Goal: Task Accomplishment & Management: Complete application form

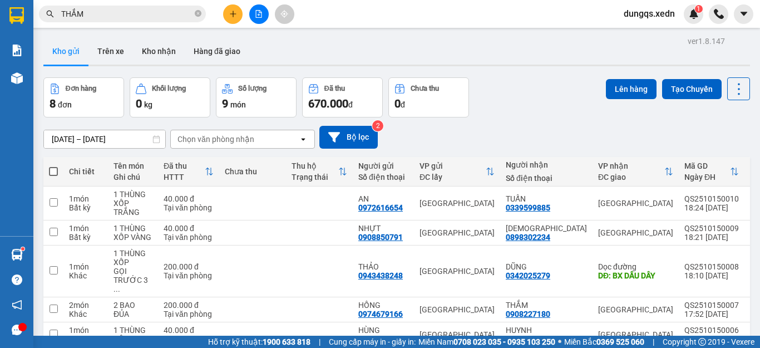
click at [234, 16] on icon "plus" at bounding box center [233, 14] width 8 height 8
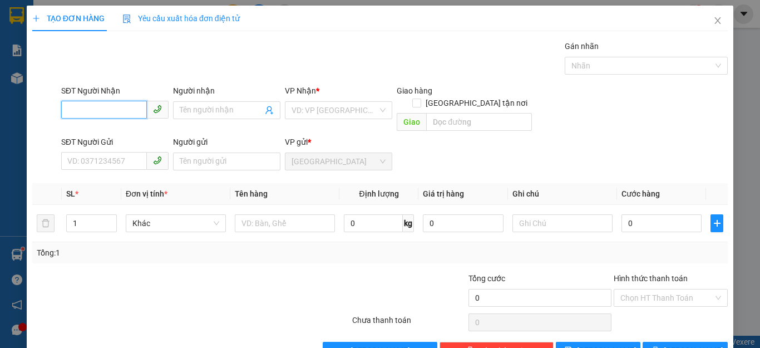
click at [65, 111] on input "SĐT Người Nhận" at bounding box center [104, 110] width 86 height 18
click at [90, 130] on div "0797263909 - PHÁT" at bounding box center [113, 132] width 92 height 12
type input "0797263909"
type input "PHÁT"
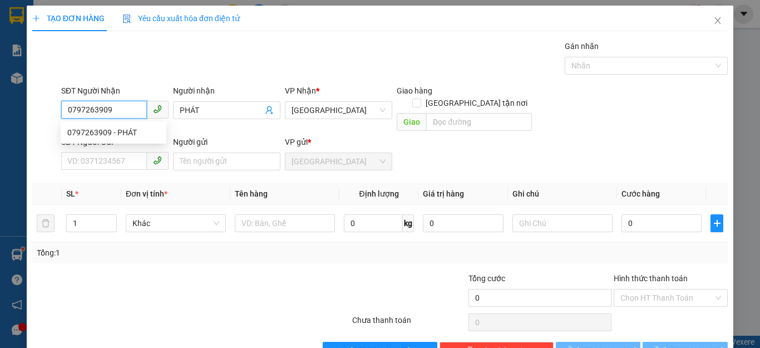
type input "90.000"
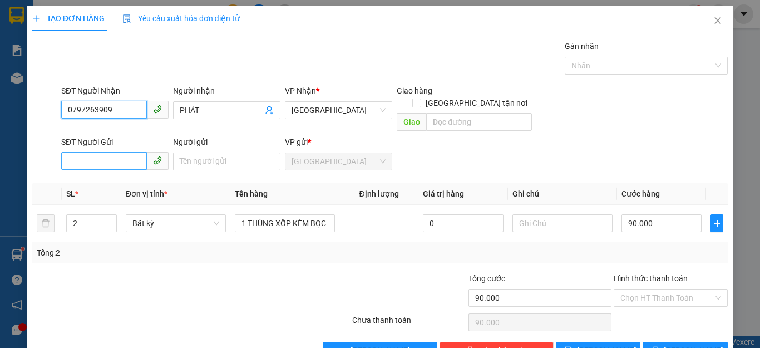
type input "0797263909"
click at [68, 152] on input "SĐT Người Gửi" at bounding box center [104, 161] width 86 height 18
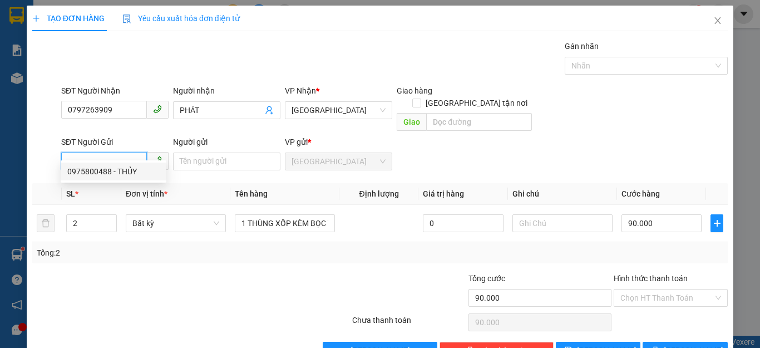
click at [91, 170] on div "0975800488 - THỦY" at bounding box center [113, 171] width 92 height 12
type input "0975800488"
type input "THỦY"
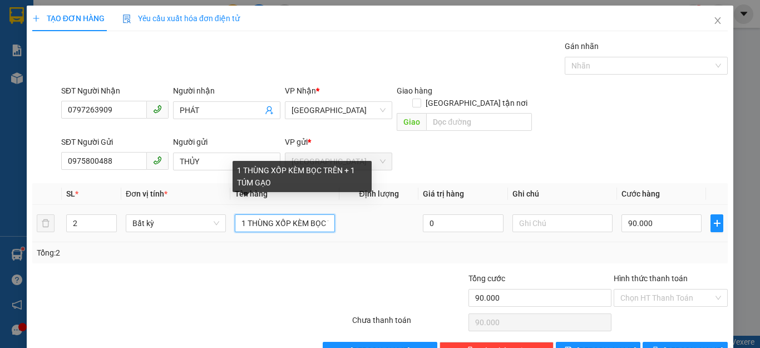
click at [325, 214] on input "1 THÙNG XỐP KÈM BỌC TRÊN + 1 TÚM GẠO" at bounding box center [285, 223] width 100 height 18
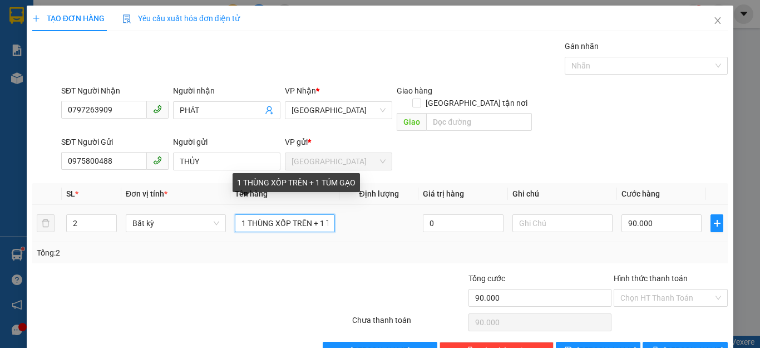
click at [309, 214] on input "1 THÙNG XỐP TRÊN + 1 TÚM GẠO" at bounding box center [285, 223] width 100 height 18
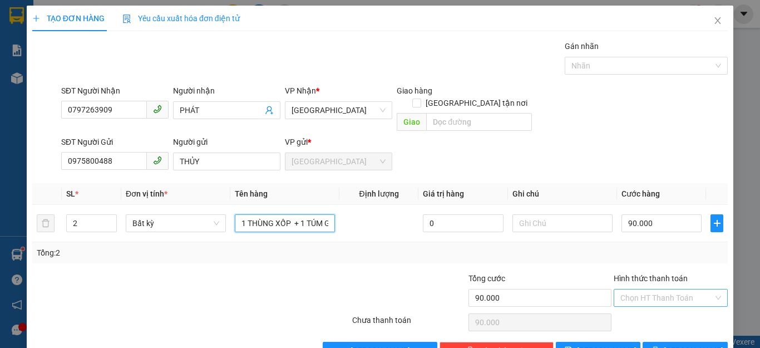
type input "1 THÙNG XỐP + 1 TÚM GẠO"
click at [672, 289] on input "Hình thức thanh toán" at bounding box center [666, 297] width 93 height 17
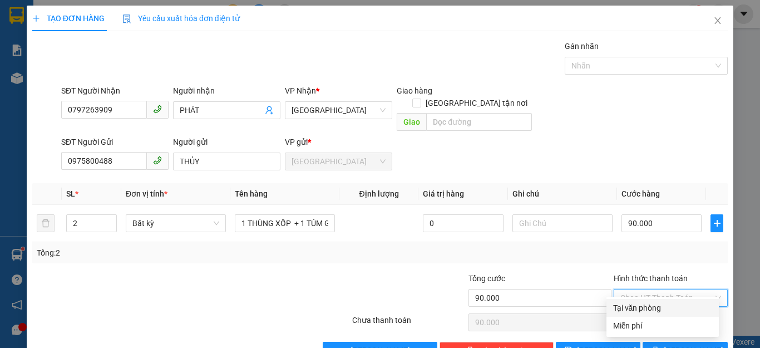
click at [658, 309] on div "Tại văn phòng" at bounding box center [662, 307] width 99 height 12
type input "0"
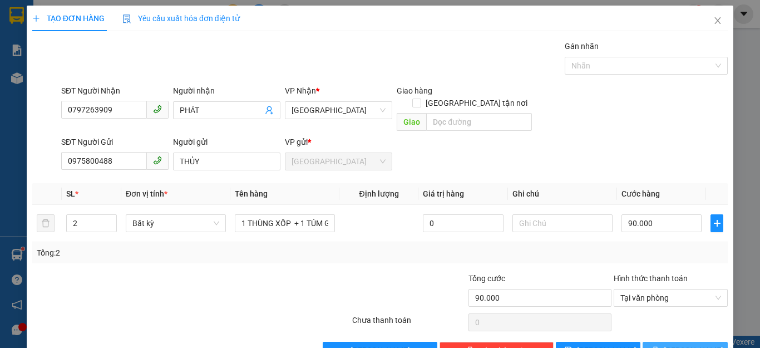
click at [676, 344] on span "[PERSON_NAME] và In" at bounding box center [702, 350] width 78 height 12
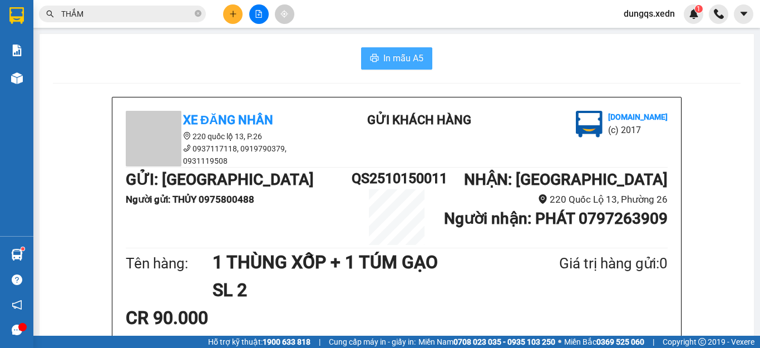
click at [391, 58] on span "In mẫu A5" at bounding box center [403, 58] width 40 height 14
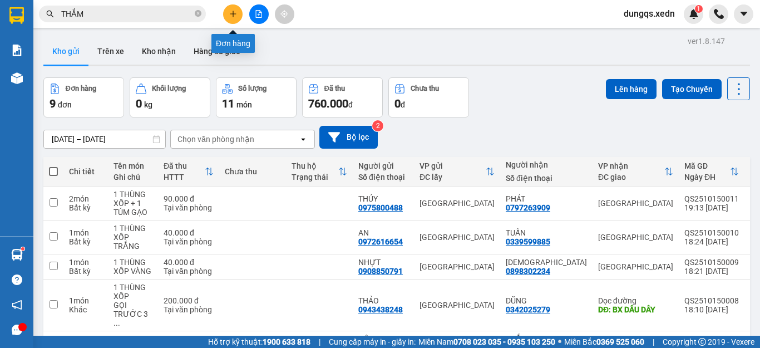
click at [232, 10] on icon "plus" at bounding box center [233, 14] width 8 height 8
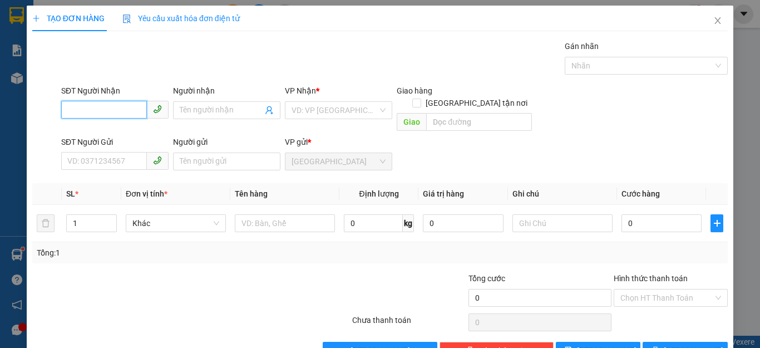
click at [68, 109] on input "SĐT Người Nhận" at bounding box center [104, 110] width 86 height 18
click at [98, 132] on div "0834458193 - TUYỀN" at bounding box center [113, 132] width 92 height 12
type input "0834458193"
type input "TUYỀN"
type input "40.000"
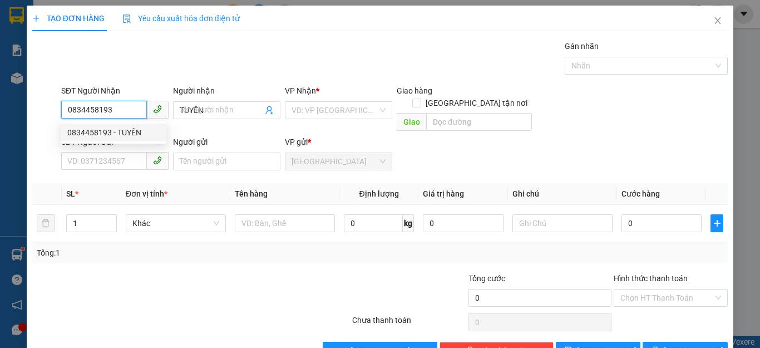
type input "40.000"
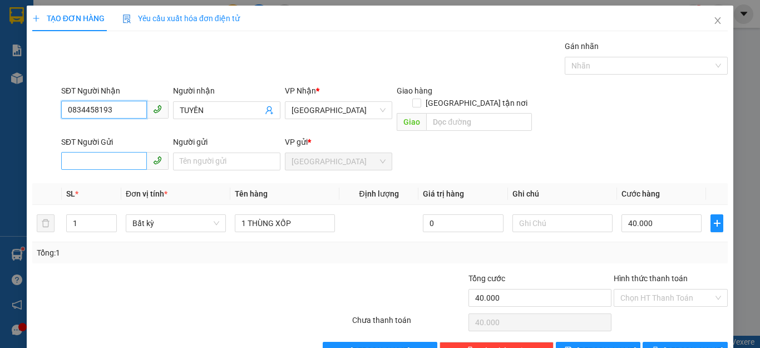
type input "0834458193"
click at [66, 152] on input "SĐT Người Gửi" at bounding box center [104, 161] width 86 height 18
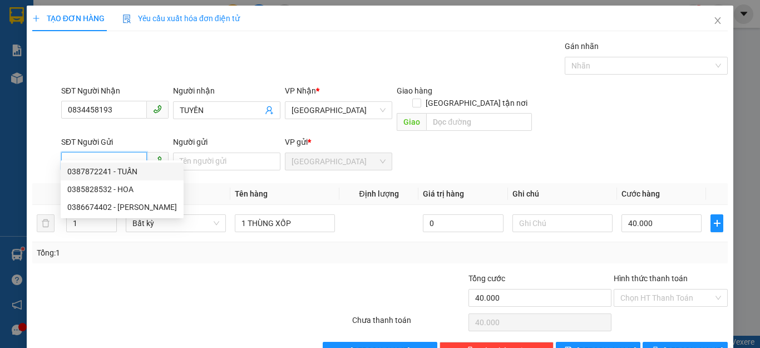
click at [111, 168] on div "0387872241 - TUẤN" at bounding box center [122, 171] width 110 height 12
type input "0387872241"
type input "TUẤN"
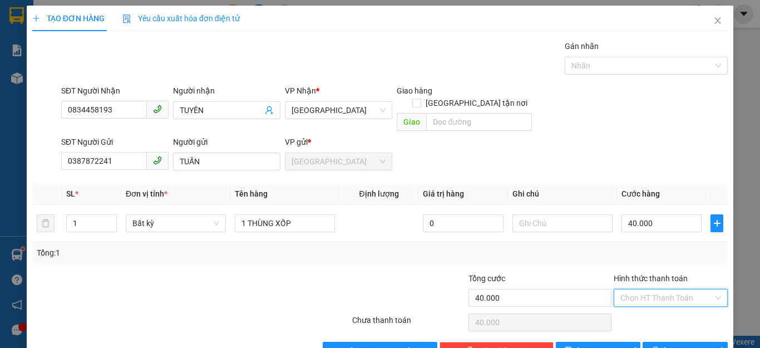
click at [666, 289] on input "Hình thức thanh toán" at bounding box center [666, 297] width 93 height 17
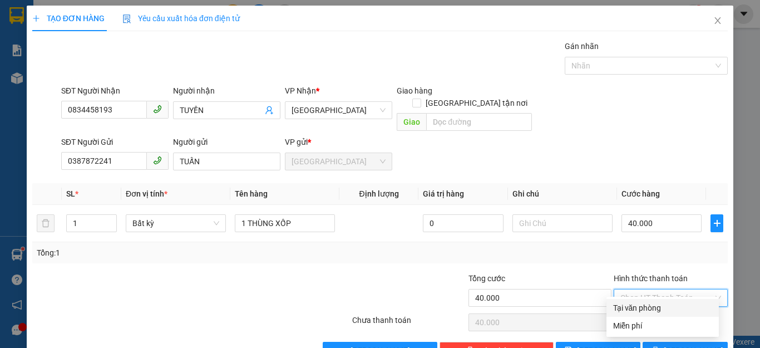
click at [651, 307] on div "Tại văn phòng" at bounding box center [662, 307] width 99 height 12
type input "0"
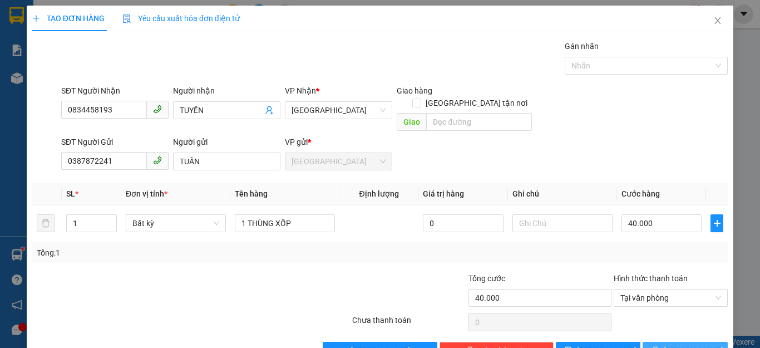
click at [669, 344] on span "[PERSON_NAME] và In" at bounding box center [702, 350] width 78 height 12
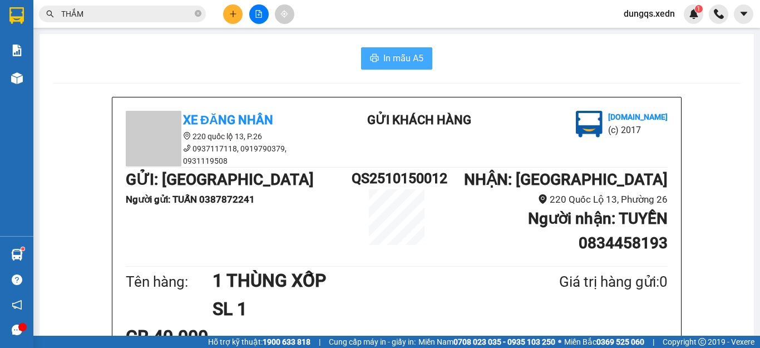
click at [390, 59] on span "In mẫu A5" at bounding box center [403, 58] width 40 height 14
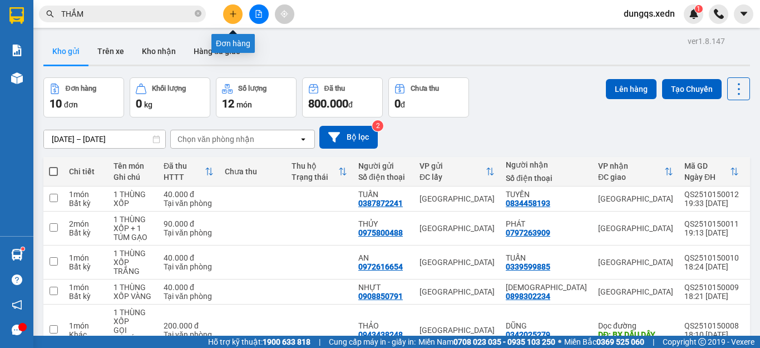
click at [232, 13] on icon "plus" at bounding box center [233, 14] width 8 height 8
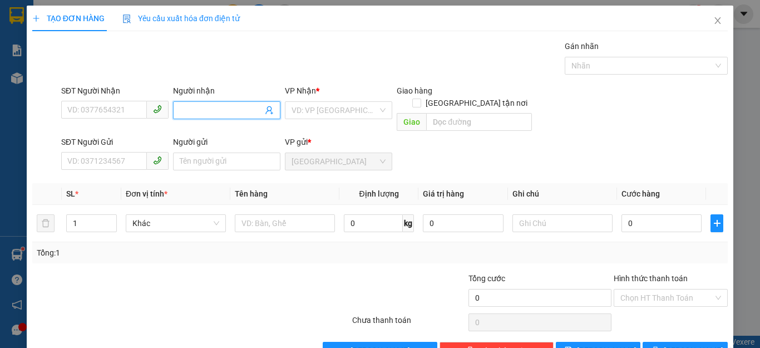
click at [176, 109] on span at bounding box center [226, 110] width 107 height 18
type input "AN SƯƠNG"
click at [339, 110] on input "search" at bounding box center [334, 110] width 86 height 17
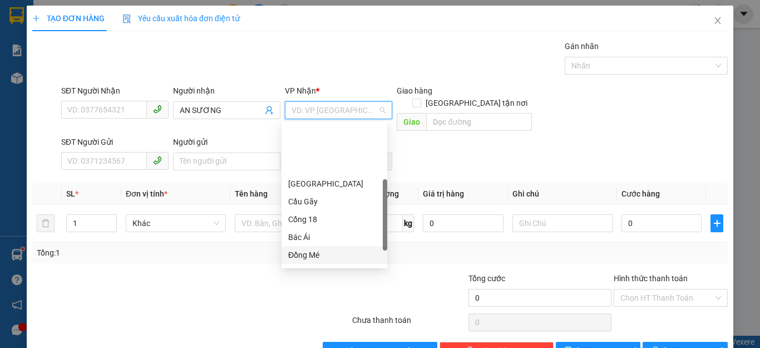
scroll to position [160, 0]
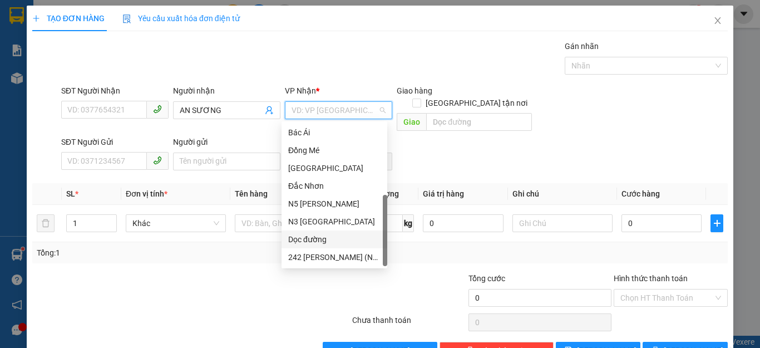
click at [314, 239] on div "Dọc đường" at bounding box center [334, 239] width 92 height 12
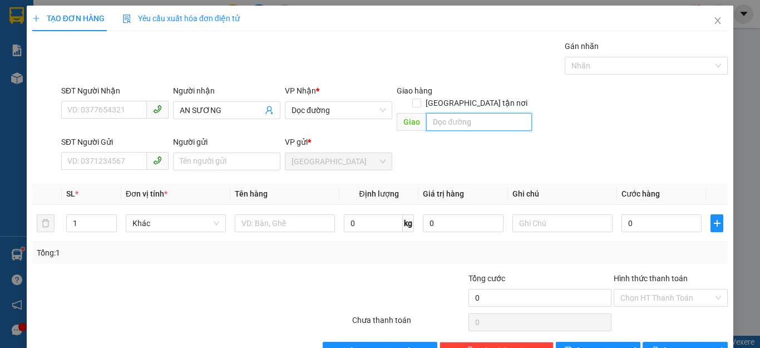
click at [439, 113] on input "text" at bounding box center [479, 122] width 106 height 18
type input "AN SƯƠNG"
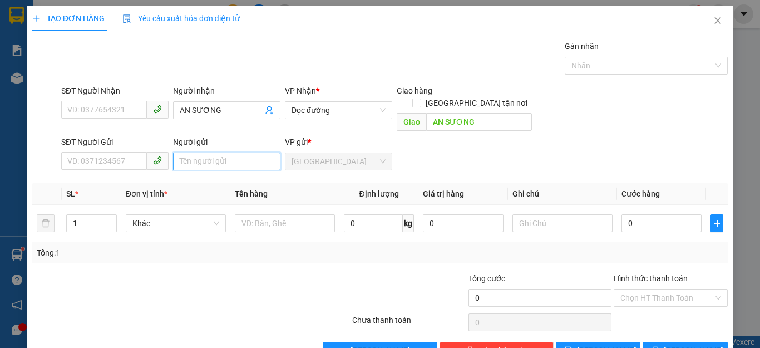
click at [181, 152] on input "Người gửi" at bounding box center [226, 161] width 107 height 18
click at [175, 152] on input "Người gửi" at bounding box center [226, 161] width 107 height 18
click at [176, 152] on input "Người gửi" at bounding box center [226, 161] width 107 height 18
drag, startPoint x: 176, startPoint y: 151, endPoint x: 170, endPoint y: 156, distance: 7.1
drag, startPoint x: 170, startPoint y: 156, endPoint x: 97, endPoint y: 170, distance: 74.3
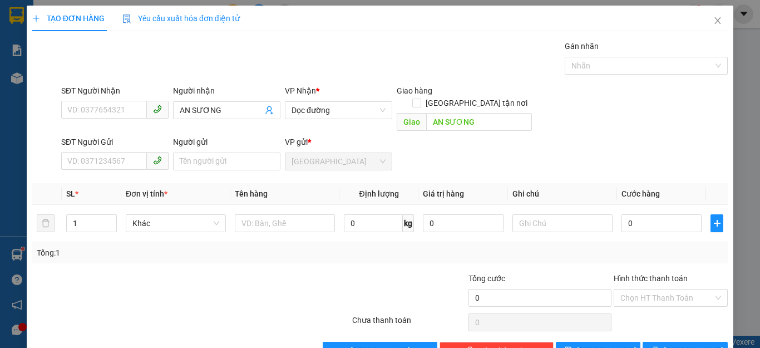
click at [97, 170] on div "Transit Pickup Surcharge Ids Transit Deliver Surcharge Ids Transit Deliver Surc…" at bounding box center [379, 199] width 695 height 319
click at [175, 152] on input "Người gửi" at bounding box center [226, 161] width 107 height 18
click at [176, 152] on input "Người gửi" at bounding box center [226, 161] width 107 height 18
click at [183, 152] on input "Người gửi" at bounding box center [226, 161] width 107 height 18
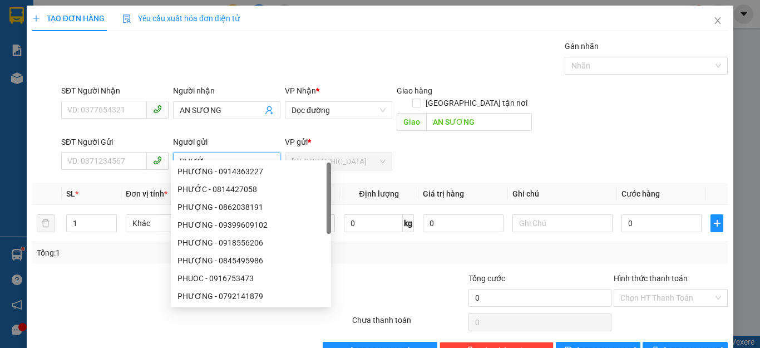
type input "PHƯỚC"
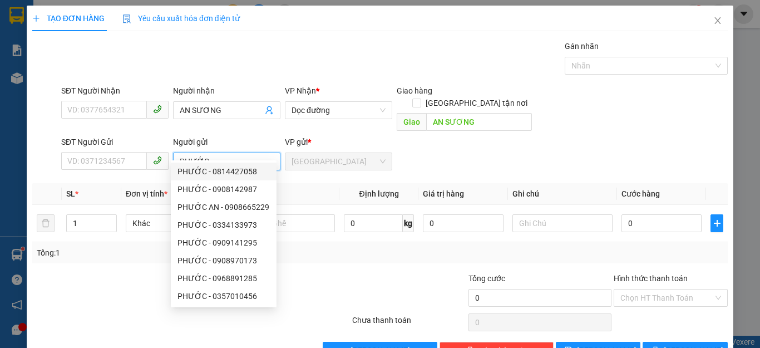
click at [210, 173] on div "PHƯỚC - 0814427058" at bounding box center [223, 171] width 92 height 12
type input "0814427058"
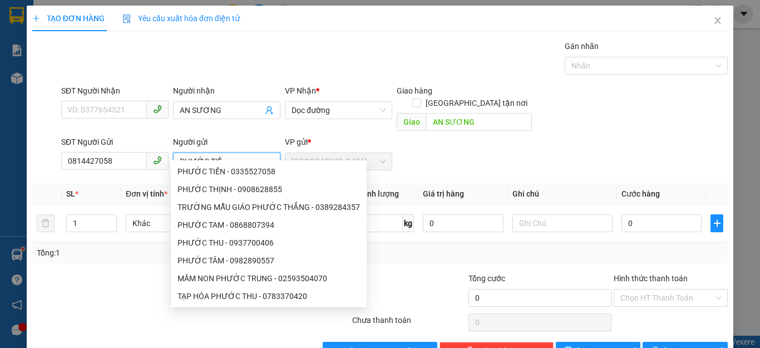
type input "[PERSON_NAME]"
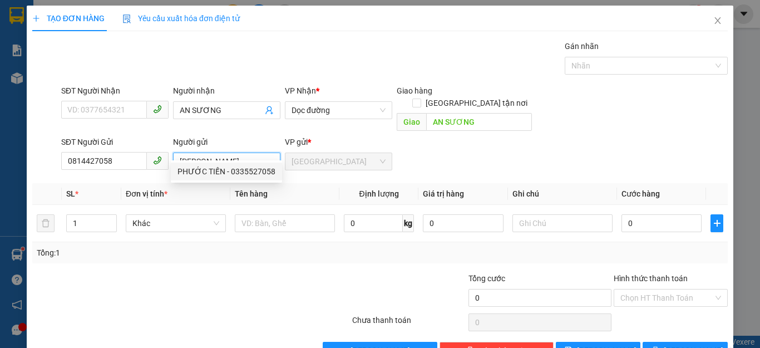
click at [269, 175] on div "PHƯỚC TIẾN - 0335527058" at bounding box center [226, 171] width 98 height 12
type input "0335527058"
type input "[PERSON_NAME]"
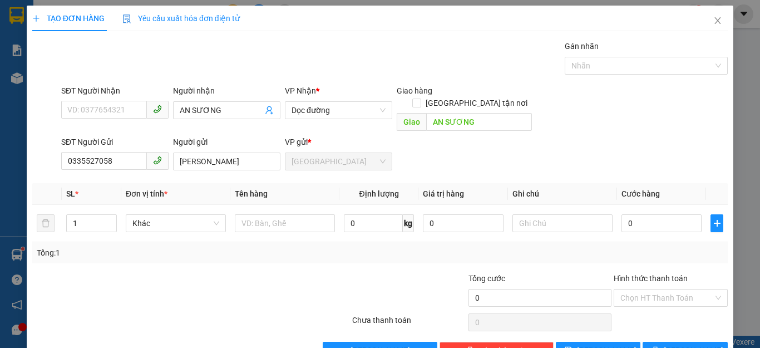
click at [272, 272] on div at bounding box center [293, 291] width 116 height 39
click at [77, 215] on input "1" at bounding box center [91, 223] width 49 height 17
type input "2"
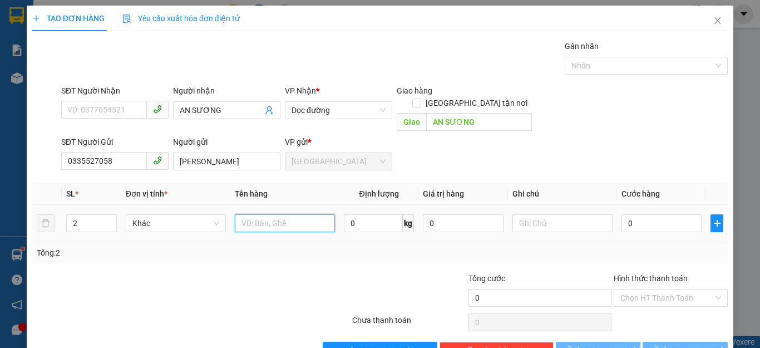
click at [237, 214] on input "text" at bounding box center [285, 223] width 100 height 18
type input "1 BAO + 1 TÚM"
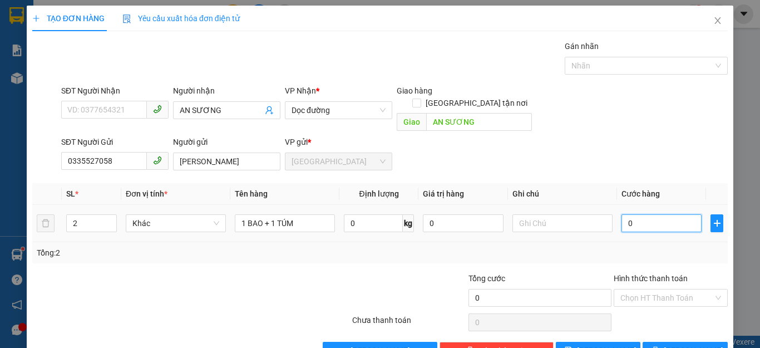
click at [642, 214] on input "0" at bounding box center [661, 223] width 80 height 18
type input "1"
type input "15"
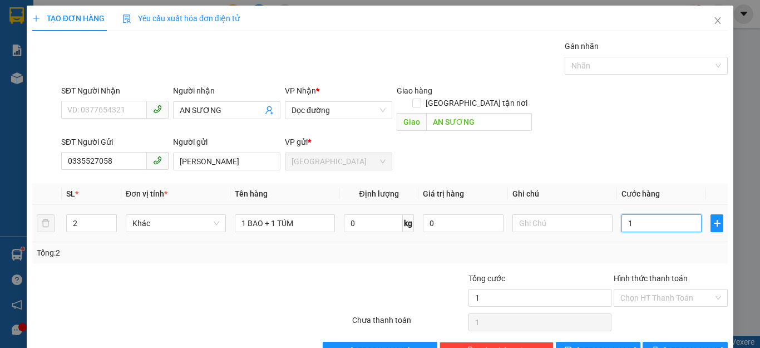
type input "15"
type input "150"
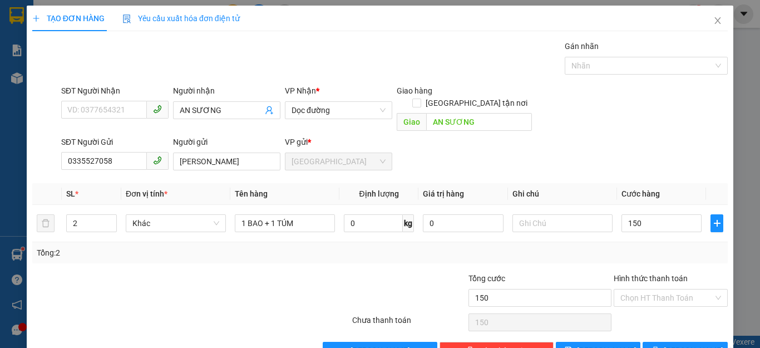
type input "150.000"
click at [655, 246] on div "Tổng: 2" at bounding box center [380, 252] width 686 height 12
click at [661, 289] on input "Hình thức thanh toán" at bounding box center [666, 297] width 93 height 17
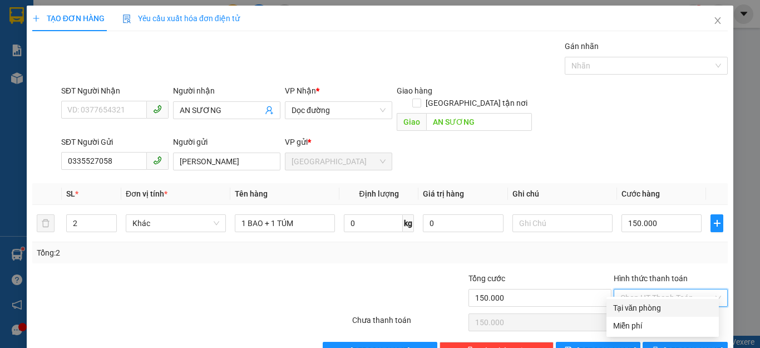
click at [641, 306] on div "Tại văn phòng" at bounding box center [662, 307] width 99 height 12
type input "0"
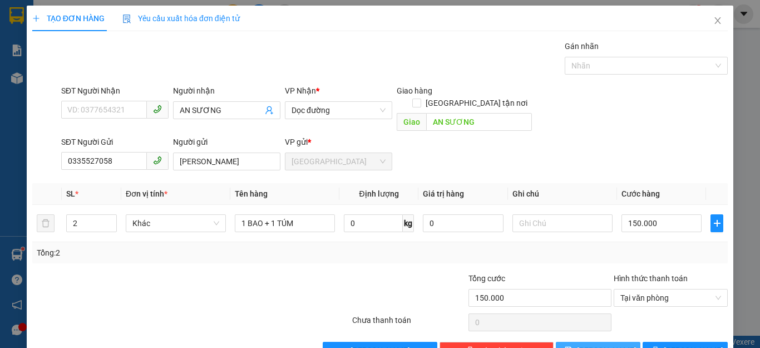
click at [597, 344] on span "[PERSON_NAME]" at bounding box center [606, 350] width 59 height 12
type input "1"
type input "0"
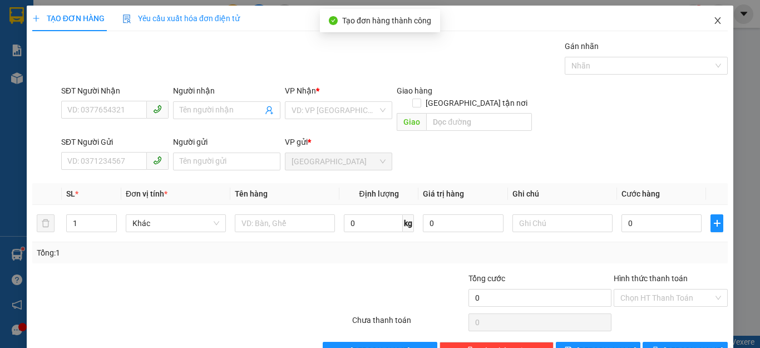
click at [713, 21] on icon "close" at bounding box center [717, 20] width 9 height 9
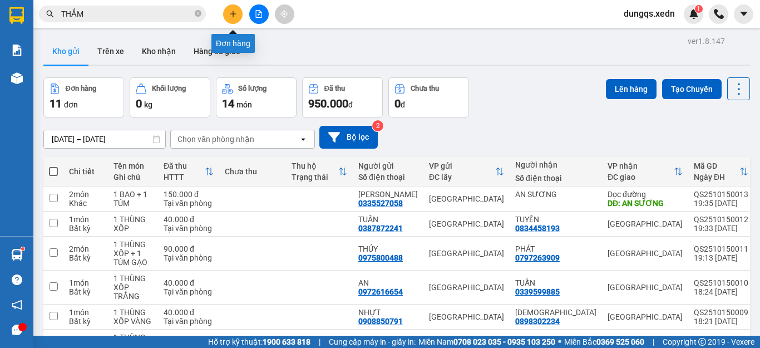
click at [232, 14] on icon "plus" at bounding box center [233, 14] width 8 height 8
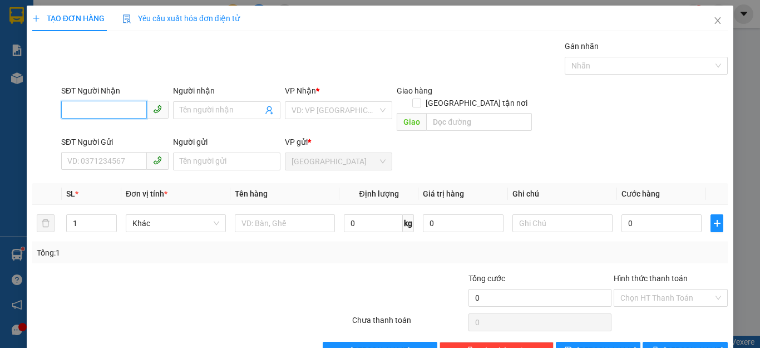
click at [68, 111] on input "SĐT Người Nhận" at bounding box center [104, 110] width 86 height 18
type input "0918863778"
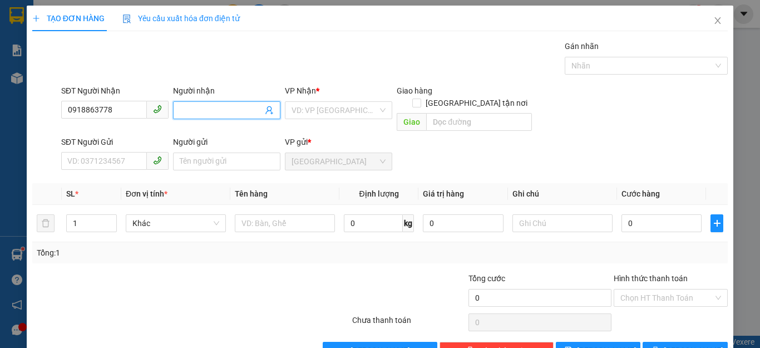
click at [182, 109] on input "Người nhận" at bounding box center [221, 110] width 83 height 12
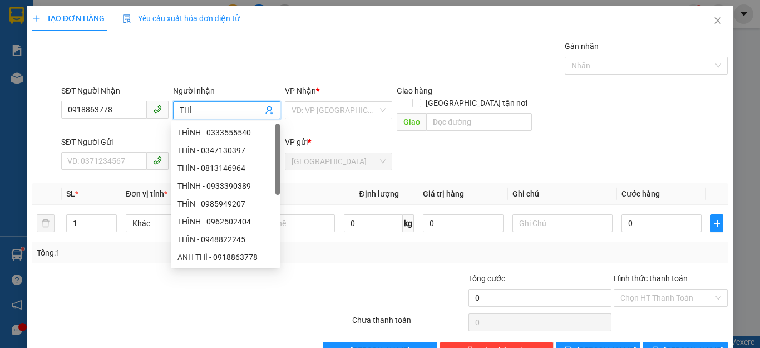
click at [176, 110] on span "THÌ" at bounding box center [226, 110] width 107 height 18
type input "T"
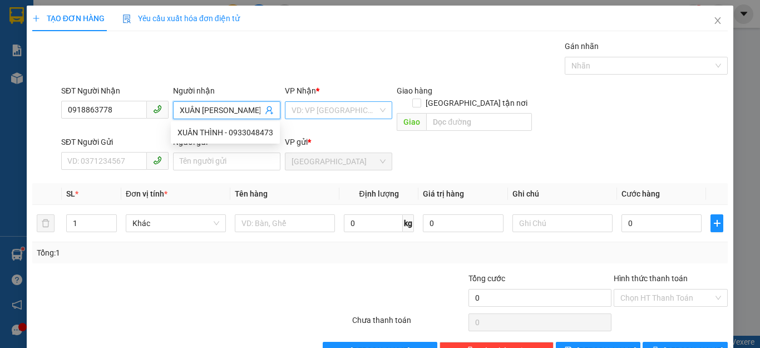
type input "XUÂN [PERSON_NAME]"
click at [346, 111] on input "search" at bounding box center [334, 110] width 86 height 17
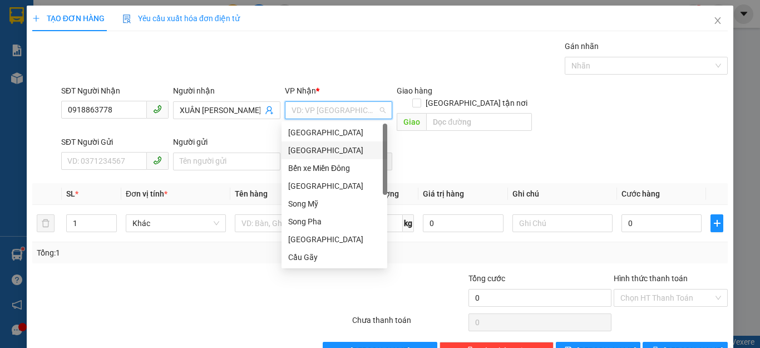
click at [311, 149] on div "[GEOGRAPHIC_DATA]" at bounding box center [334, 150] width 92 height 12
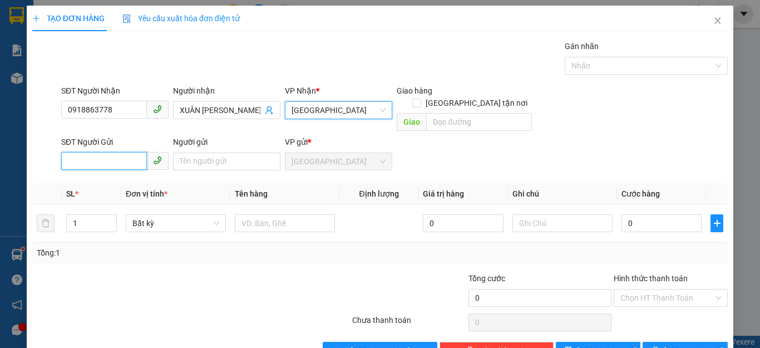
click at [66, 153] on input "SĐT Người Gửi" at bounding box center [104, 161] width 86 height 18
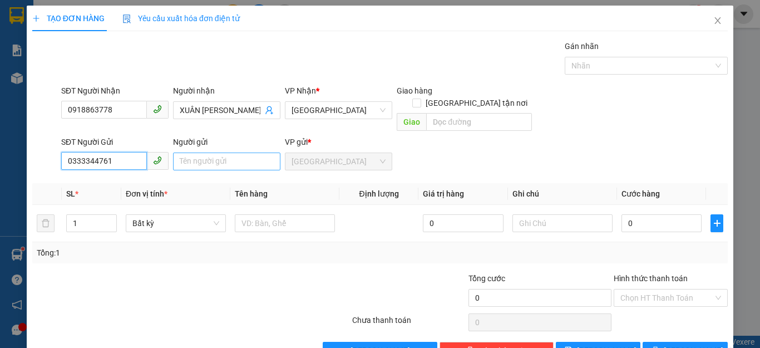
type input "0333344761"
click at [180, 152] on input "Người gửi" at bounding box center [226, 161] width 107 height 18
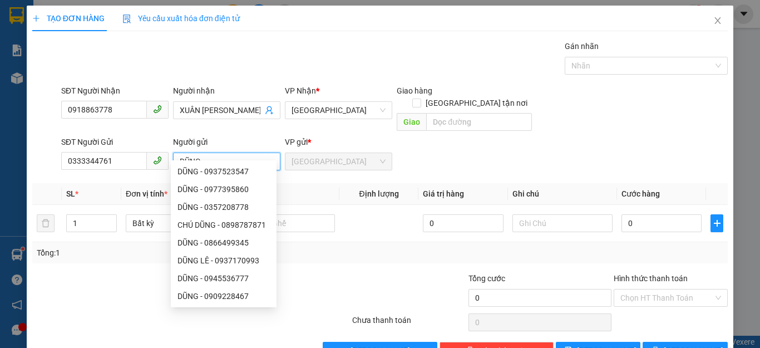
type input "DŨNG"
click at [339, 251] on div "Transit Pickup Surcharge Ids Transit Deliver Surcharge Ids Transit Deliver Surc…" at bounding box center [379, 199] width 695 height 319
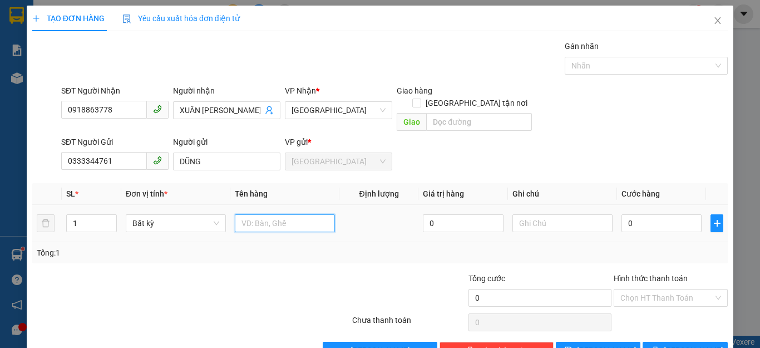
click at [241, 214] on input "text" at bounding box center [285, 223] width 100 height 18
type input "1 LỒNG CHIM 1 CON"
click at [642, 215] on input "0" at bounding box center [661, 223] width 80 height 18
type input "1"
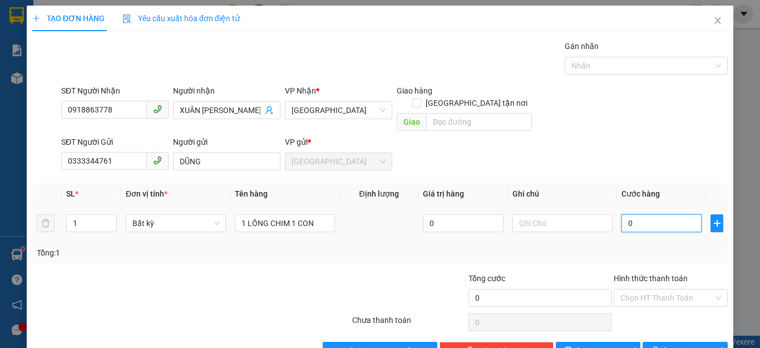
type input "1"
type input "10"
type input "100"
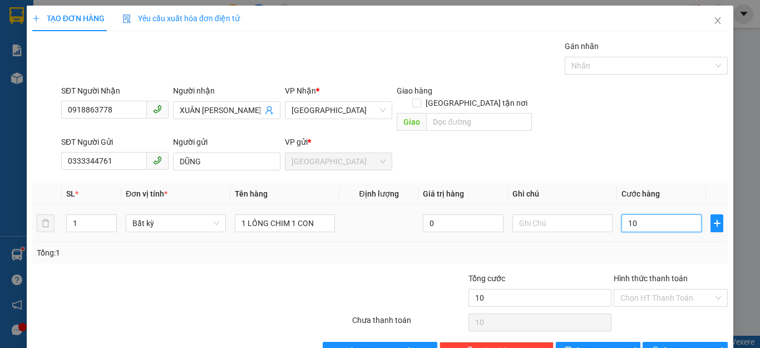
type input "100"
type input "100.000"
click at [661, 242] on div "Tổng: 1" at bounding box center [379, 252] width 695 height 21
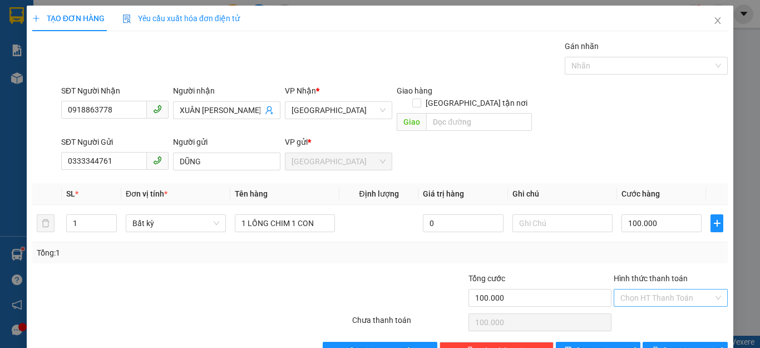
click at [671, 289] on input "Hình thức thanh toán" at bounding box center [666, 297] width 93 height 17
click at [655, 306] on div "Tại văn phòng" at bounding box center [662, 307] width 99 height 12
type input "0"
click at [669, 344] on span "[PERSON_NAME] và In" at bounding box center [702, 350] width 78 height 12
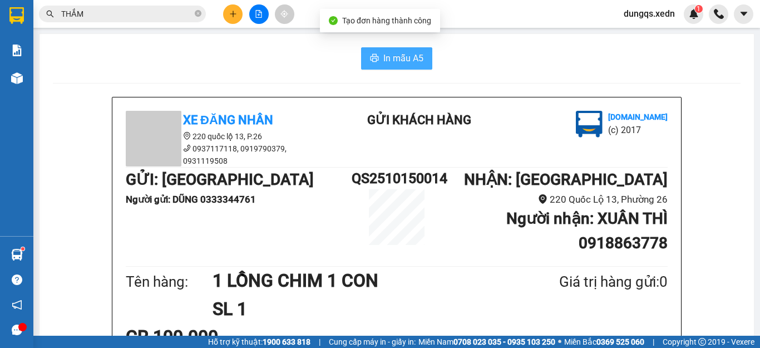
click at [394, 59] on span "In mẫu A5" at bounding box center [403, 58] width 40 height 14
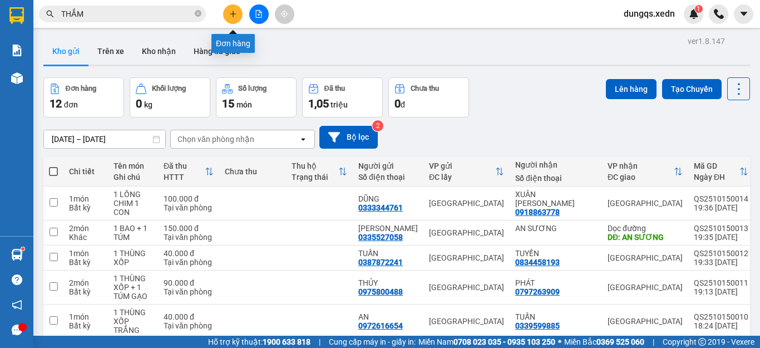
click at [232, 13] on icon "plus" at bounding box center [233, 14] width 8 height 8
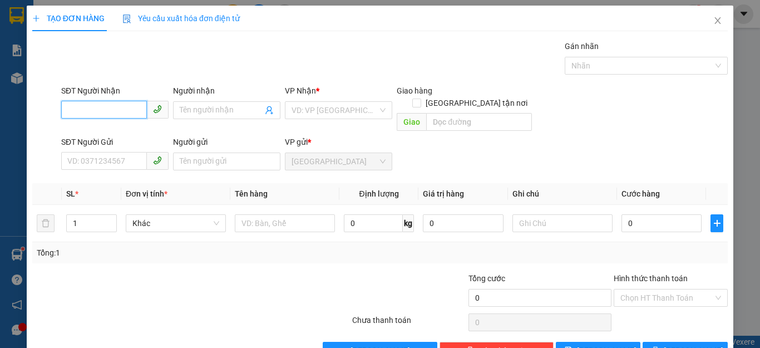
click at [67, 108] on input "SĐT Người Nhận" at bounding box center [104, 110] width 86 height 18
type input "0817637629"
click at [98, 134] on div "0817637629 - LINH" at bounding box center [113, 132] width 92 height 12
type input "LINH"
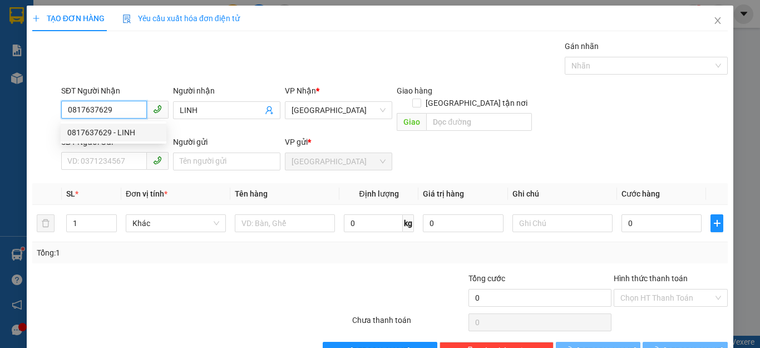
type input "50.000"
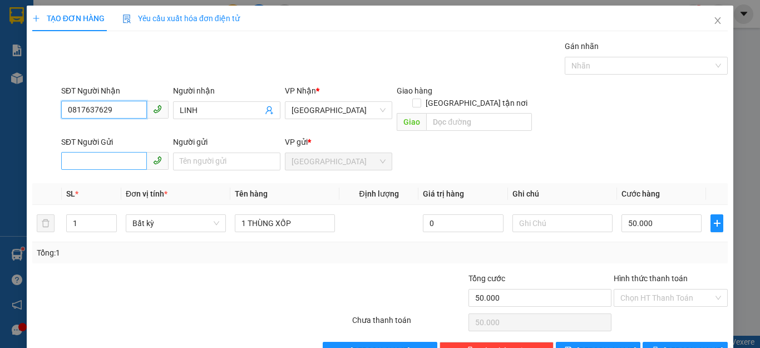
type input "0817637629"
click at [71, 152] on input "SĐT Người Gửi" at bounding box center [104, 161] width 86 height 18
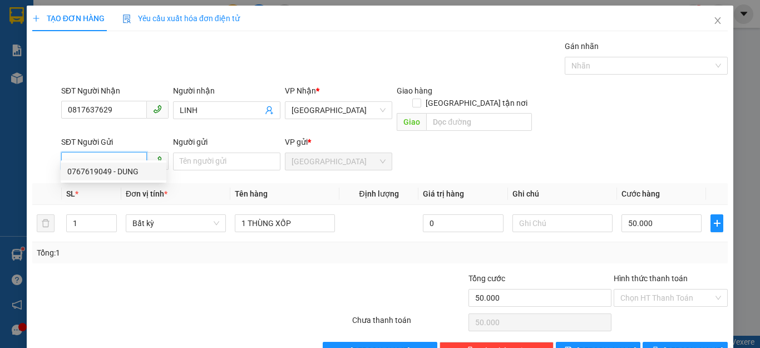
click at [92, 173] on div "0767619049 - DUNG" at bounding box center [113, 171] width 92 height 12
type input "0767619049"
type input "DUNG"
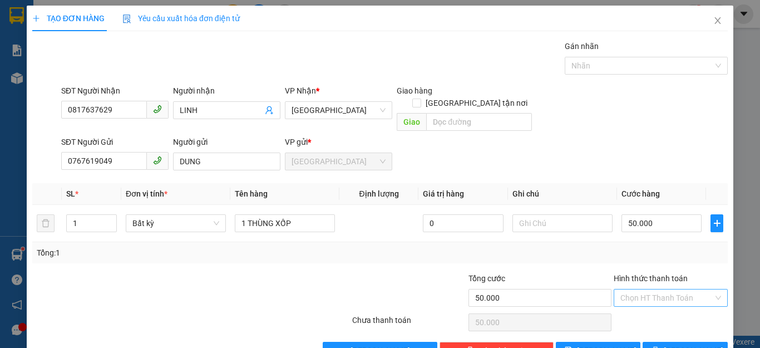
click at [664, 289] on input "Hình thức thanh toán" at bounding box center [666, 297] width 93 height 17
click at [642, 308] on div "Tại văn phòng" at bounding box center [662, 307] width 99 height 12
type input "0"
click at [659, 346] on icon "printer" at bounding box center [655, 350] width 8 height 8
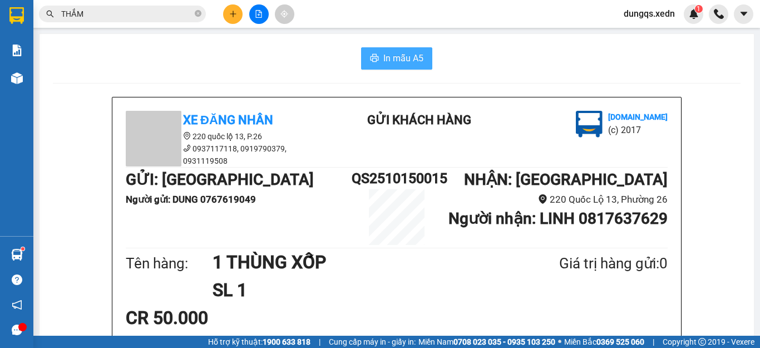
click at [390, 52] on span "In mẫu A5" at bounding box center [403, 58] width 40 height 14
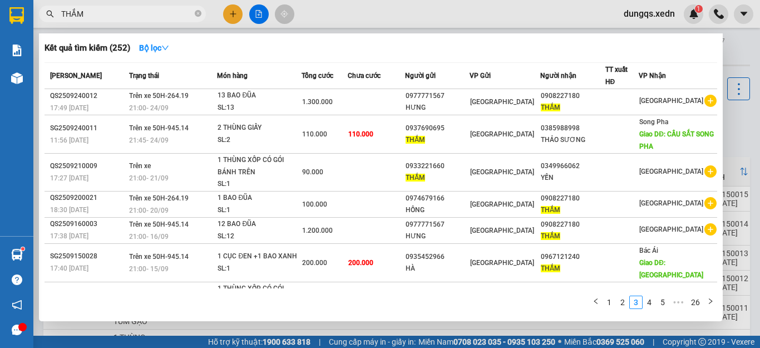
click at [86, 16] on input "THẮM" at bounding box center [126, 14] width 131 height 12
type input "T"
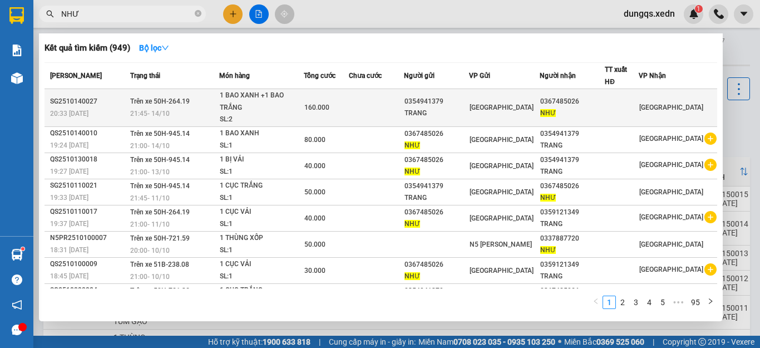
type input "NHƯ"
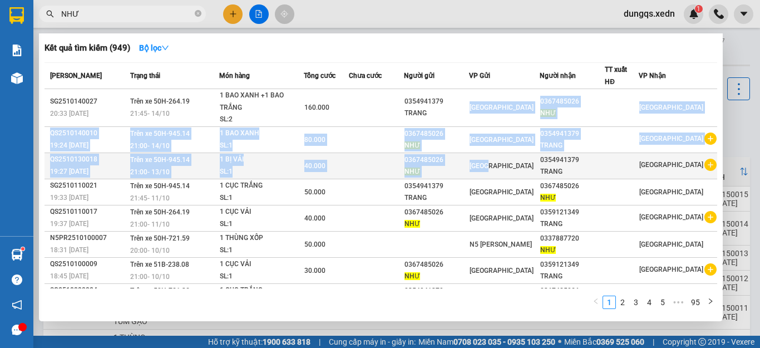
drag, startPoint x: 519, startPoint y: 109, endPoint x: 500, endPoint y: 153, distance: 48.3
click at [501, 153] on tbody "SG2510140027 20:33 [DATE] Trên xe 50H-264.19 21:45 [DATE] 1 BAO XANH +1 BAO TRẮ…" at bounding box center [380, 231] width 672 height 285
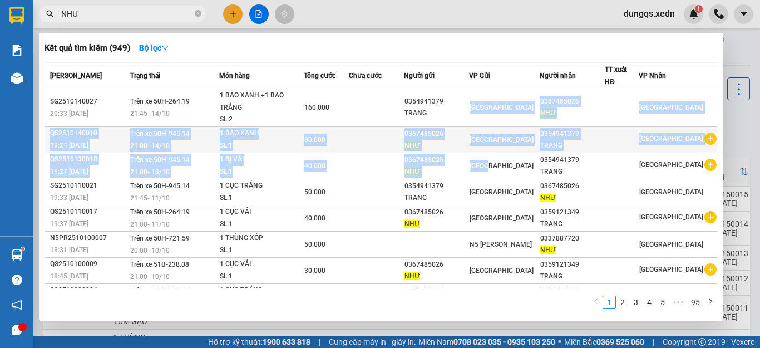
click at [539, 143] on div "[GEOGRAPHIC_DATA]" at bounding box center [504, 139] width 70 height 12
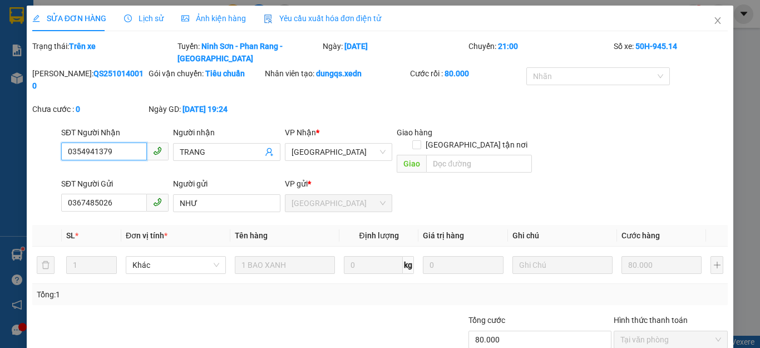
type input "0354941379"
type input "TRANG"
type input "0367485026"
type input "NHƯ"
type input "80.000"
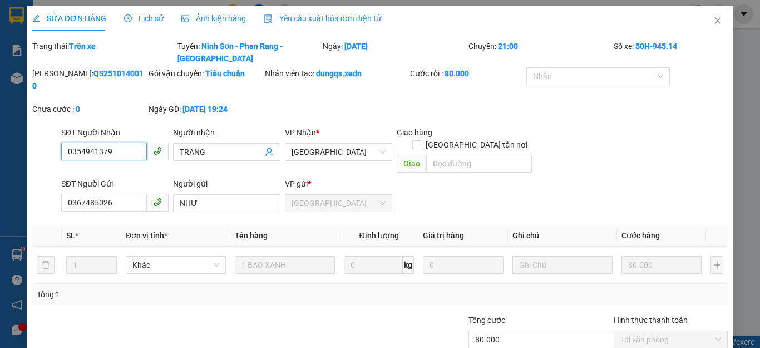
scroll to position [38, 0]
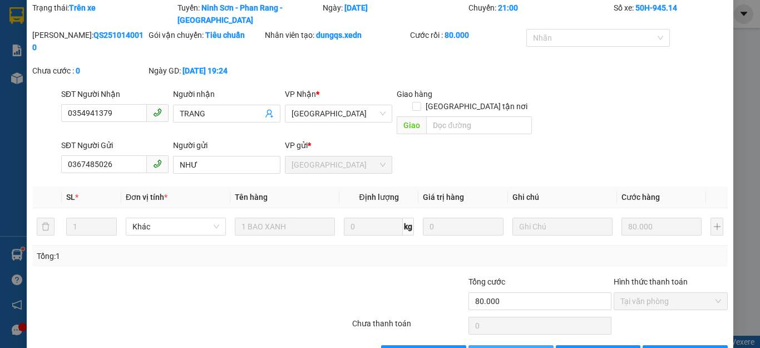
click at [502, 347] on span "Thêm ĐH mới" at bounding box center [516, 354] width 47 height 12
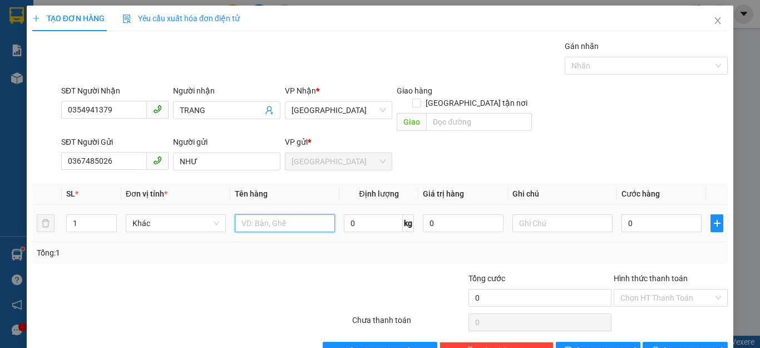
click at [237, 214] on input "text" at bounding box center [285, 223] width 100 height 18
type input "1 TÚM VÁI NHỎ"
click at [631, 214] on input "0" at bounding box center [661, 223] width 80 height 18
type input "3"
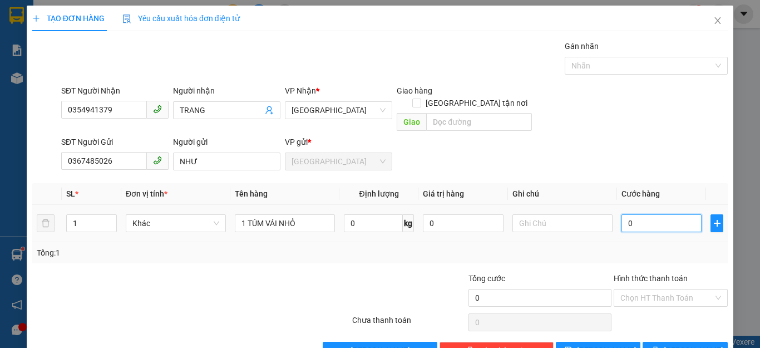
type input "3"
type input "30"
type input "30.000"
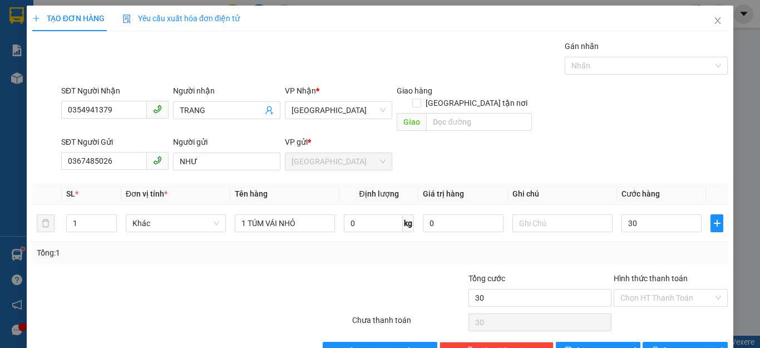
type input "30.000"
click at [651, 246] on div "Tổng: 1" at bounding box center [380, 252] width 686 height 12
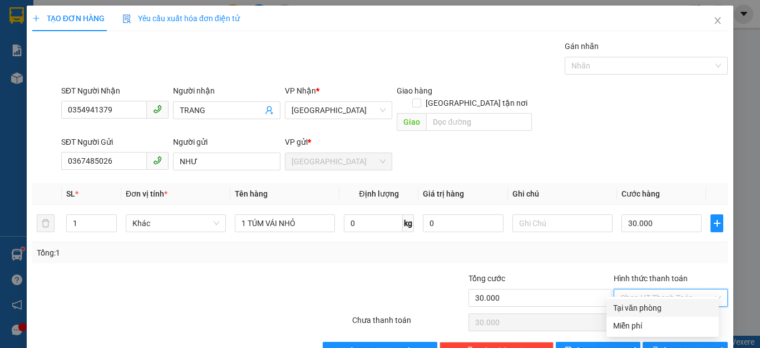
click at [669, 289] on input "Hình thức thanh toán" at bounding box center [666, 297] width 93 height 17
click at [650, 306] on div "Tại văn phòng" at bounding box center [662, 307] width 99 height 12
type input "0"
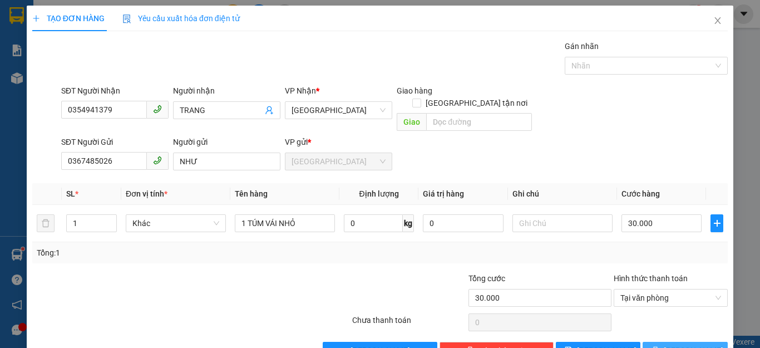
click at [667, 344] on span "[PERSON_NAME] và In" at bounding box center [702, 350] width 78 height 12
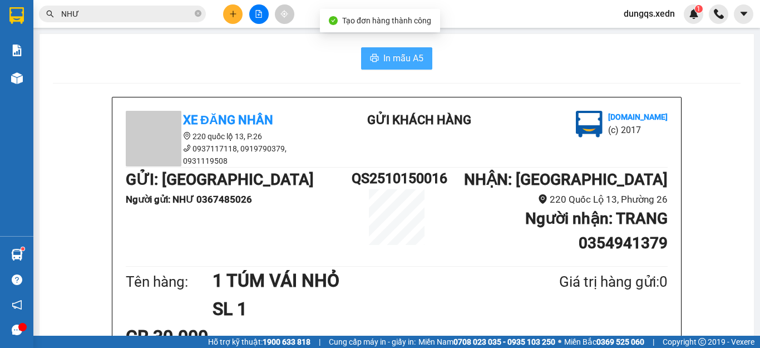
click at [384, 56] on span "In mẫu A5" at bounding box center [403, 58] width 40 height 14
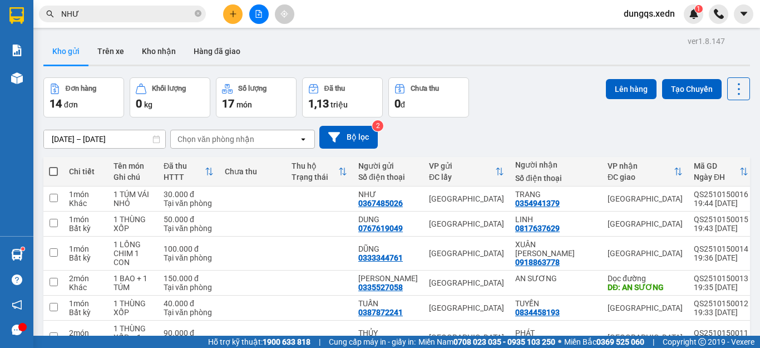
click at [52, 171] on span at bounding box center [53, 171] width 9 height 9
click at [53, 166] on input "checkbox" at bounding box center [53, 166] width 0 height 0
checkbox input "true"
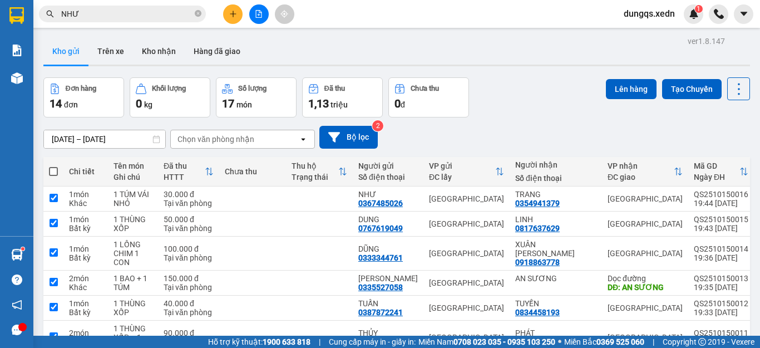
checkbox input "true"
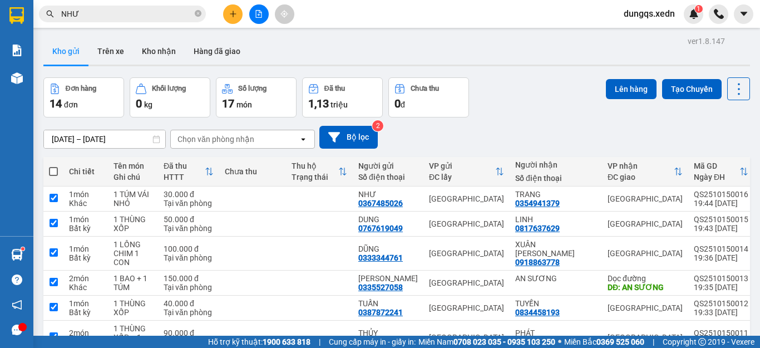
checkbox input "true"
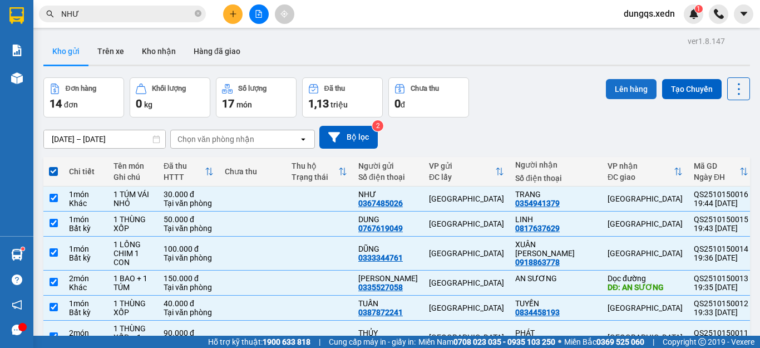
click at [619, 88] on button "Lên hàng" at bounding box center [631, 89] width 51 height 20
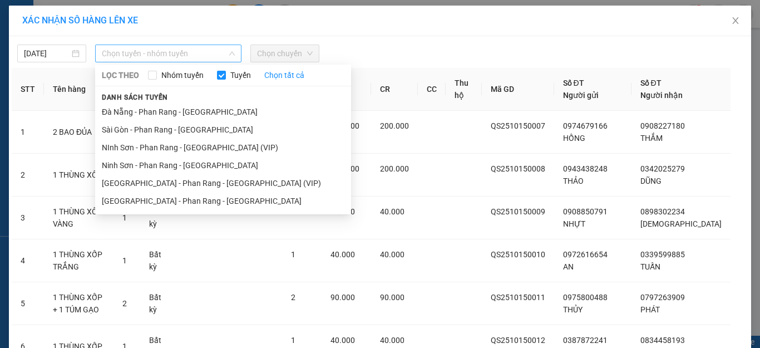
click at [189, 52] on span "Chọn tuyến - nhóm tuyến" at bounding box center [168, 53] width 133 height 17
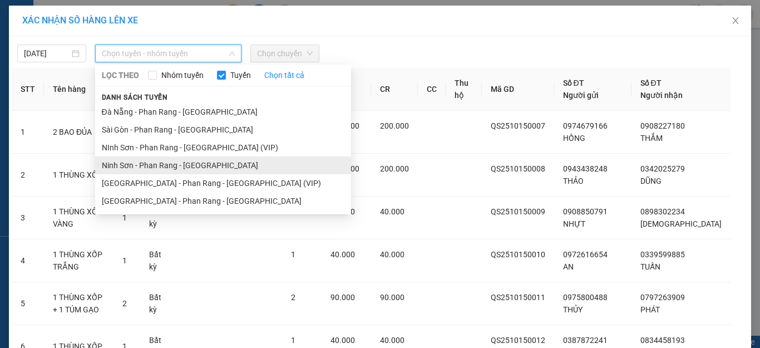
click at [161, 165] on li "Ninh Sơn - Phan Rang - [GEOGRAPHIC_DATA]" at bounding box center [223, 165] width 256 height 18
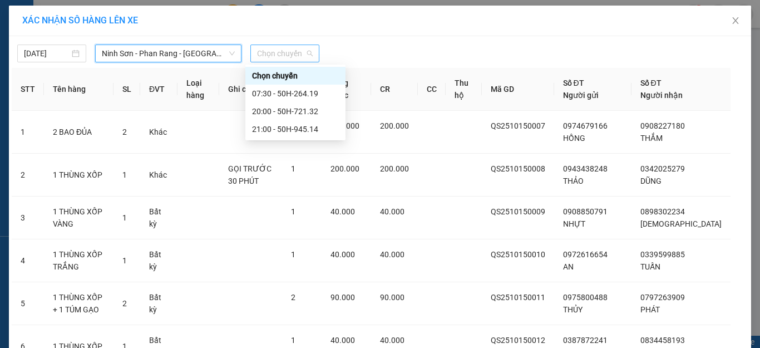
click at [260, 49] on span "Chọn chuyến" at bounding box center [285, 53] width 56 height 17
click at [298, 128] on div "21:00 - 50H-945.14" at bounding box center [295, 129] width 87 height 12
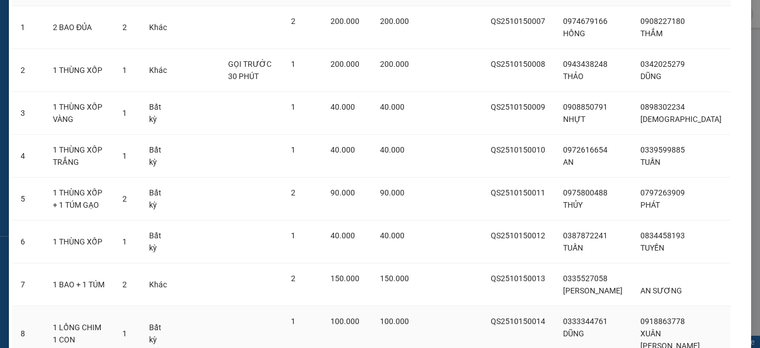
scroll to position [304, 0]
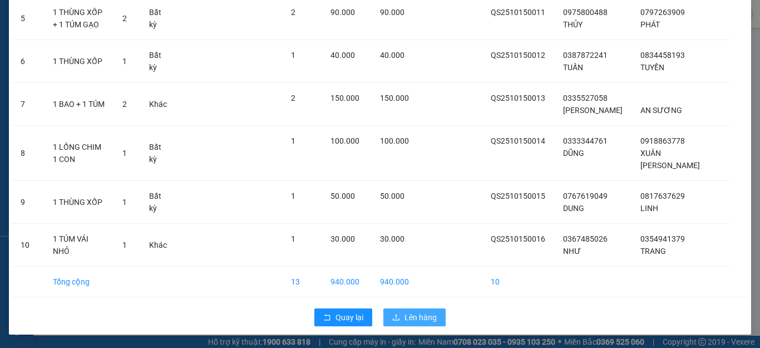
click at [405, 314] on span "Lên hàng" at bounding box center [420, 317] width 32 height 12
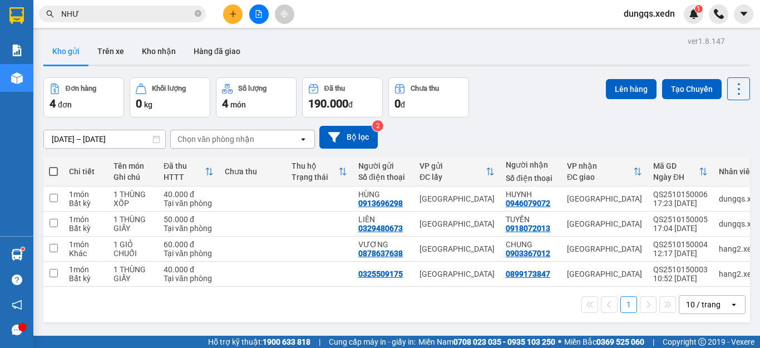
click at [53, 171] on span at bounding box center [53, 171] width 9 height 9
click at [53, 166] on input "checkbox" at bounding box center [53, 166] width 0 height 0
checkbox input "true"
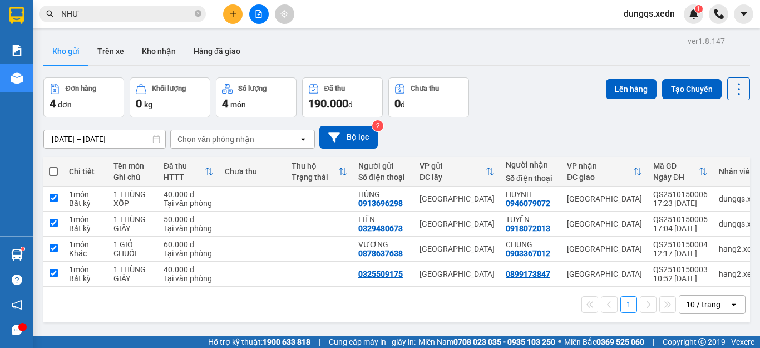
checkbox input "true"
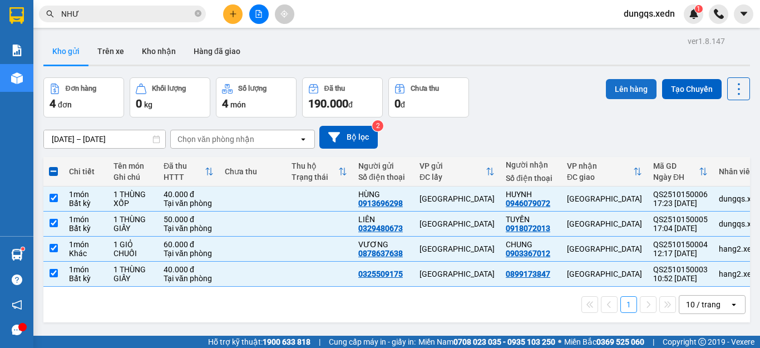
click at [618, 88] on button "Lên hàng" at bounding box center [631, 89] width 51 height 20
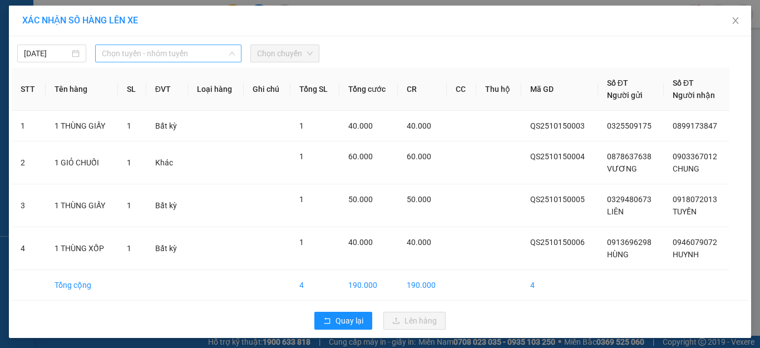
click at [196, 51] on span "Chọn tuyến - nhóm tuyến" at bounding box center [168, 53] width 133 height 17
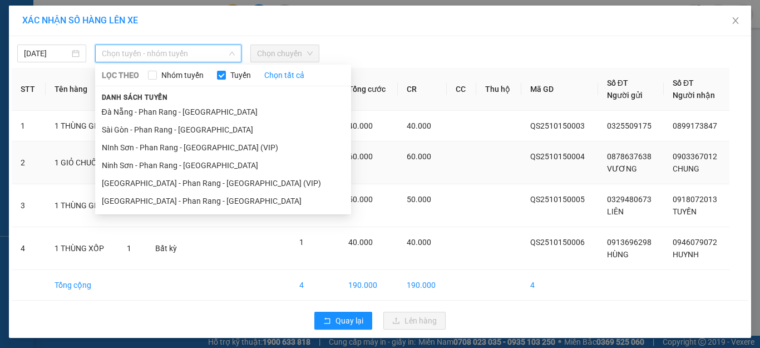
click at [167, 162] on li "Ninh Sơn - Phan Rang - [GEOGRAPHIC_DATA]" at bounding box center [223, 165] width 256 height 18
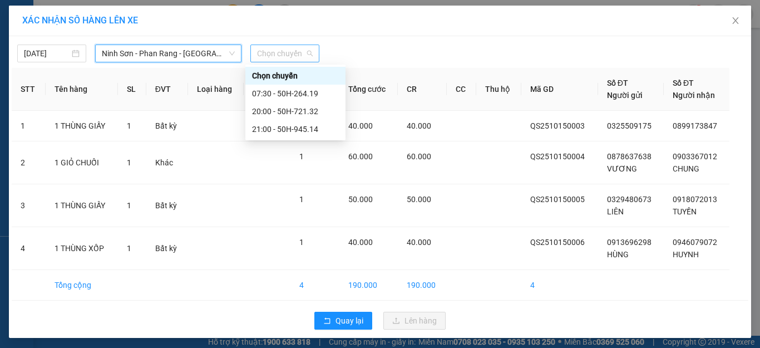
click at [266, 57] on span "Chọn chuyến" at bounding box center [285, 53] width 56 height 17
click at [295, 127] on div "21:00 - 50H-945.14" at bounding box center [295, 129] width 87 height 12
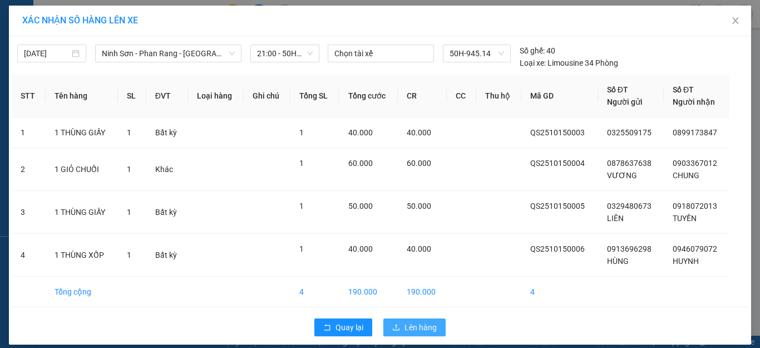
click at [410, 331] on span "Lên hàng" at bounding box center [420, 327] width 32 height 12
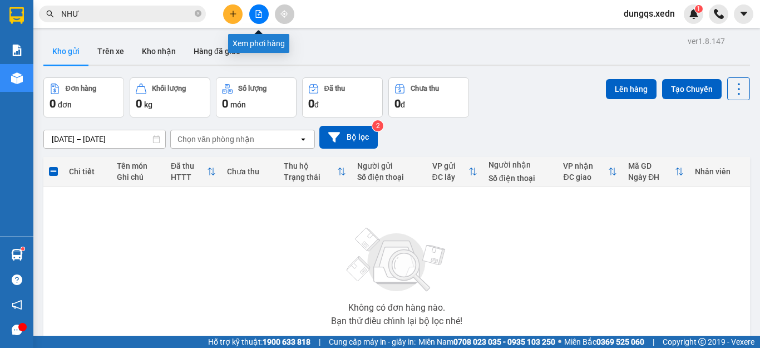
click at [256, 12] on icon "file-add" at bounding box center [259, 14] width 6 height 8
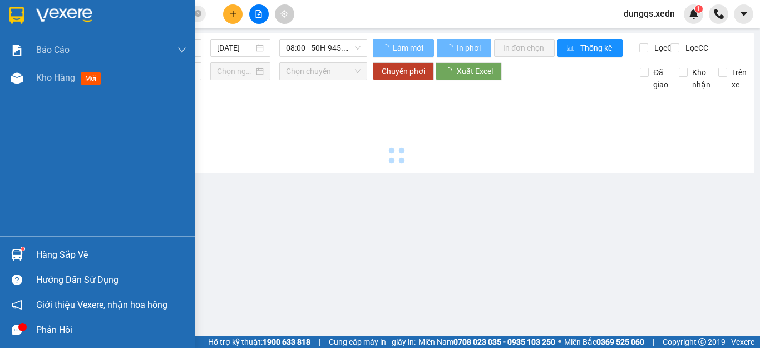
click at [21, 15] on img at bounding box center [16, 15] width 14 height 17
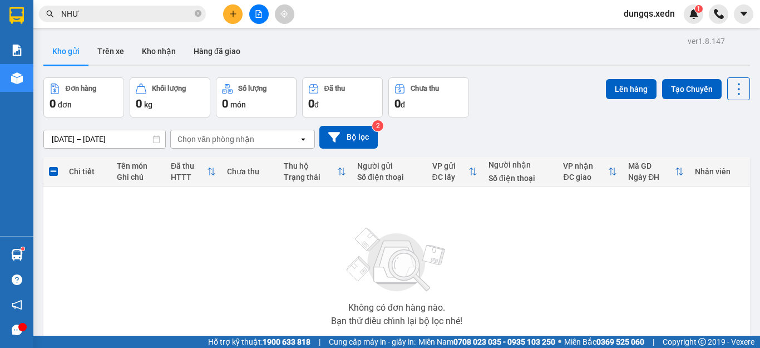
click at [13, 14] on img at bounding box center [16, 15] width 14 height 17
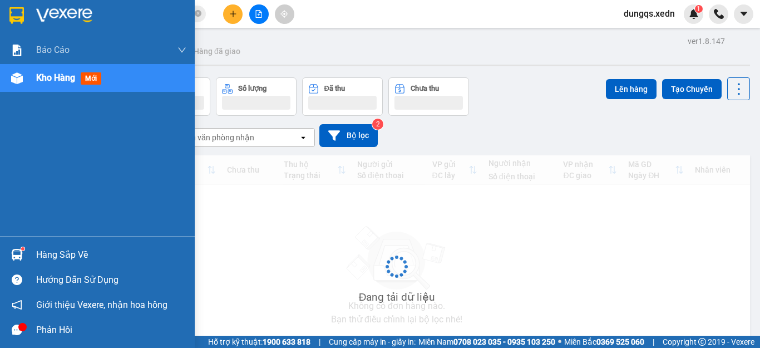
click at [259, 14] on icon "file-add" at bounding box center [259, 14] width 6 height 8
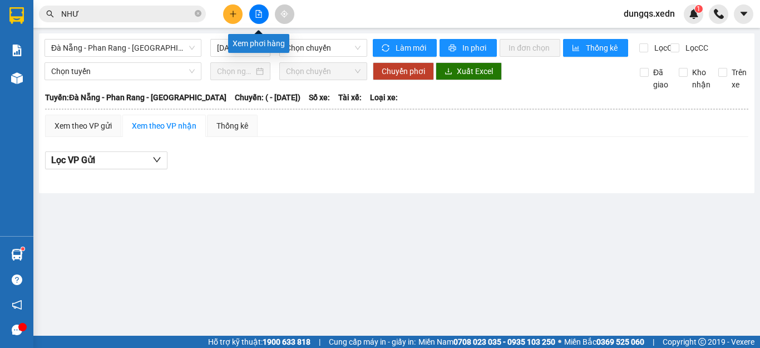
click at [257, 14] on icon "file-add" at bounding box center [259, 14] width 8 height 8
click at [118, 52] on span "Đà Nẵng - Phan Rang - [GEOGRAPHIC_DATA]" at bounding box center [122, 47] width 143 height 17
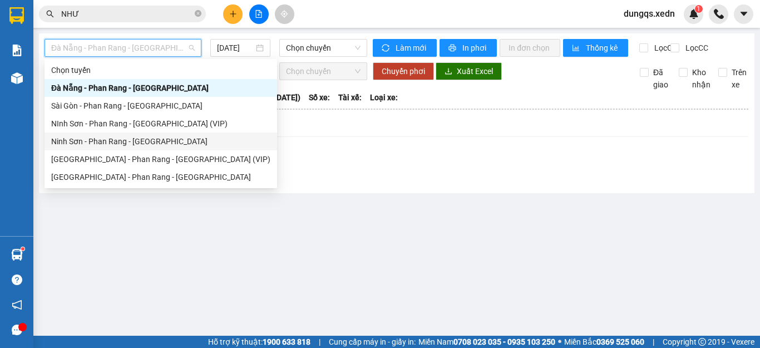
click at [91, 140] on div "Ninh Sơn - Phan Rang - [GEOGRAPHIC_DATA]" at bounding box center [160, 141] width 219 height 12
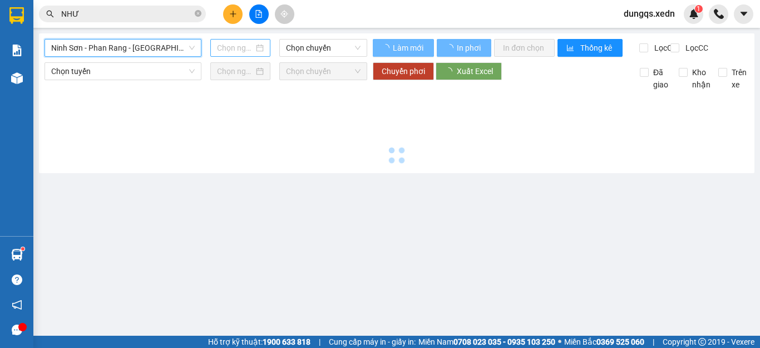
type input "[DATE]"
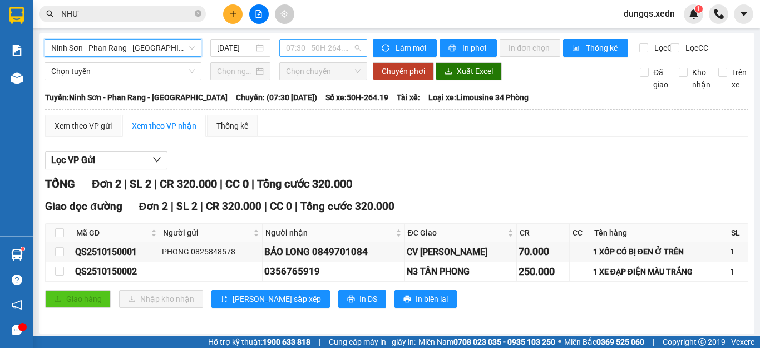
click at [295, 47] on span "07:30 - 50H-264.19" at bounding box center [323, 47] width 75 height 17
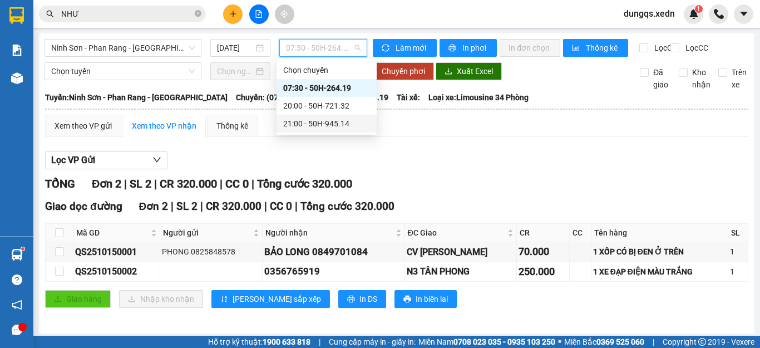
click at [326, 122] on div "21:00 - 50H-945.14" at bounding box center [326, 123] width 87 height 12
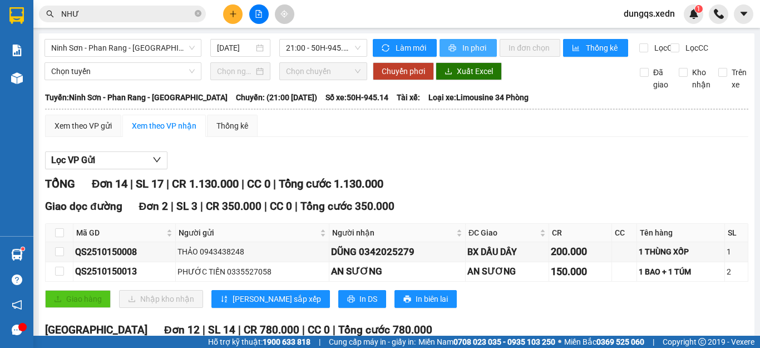
click at [462, 48] on span "In phơi" at bounding box center [475, 48] width 26 height 12
drag, startPoint x: 657, startPoint y: 14, endPoint x: 651, endPoint y: 37, distance: 24.1
click at [657, 13] on span "dungqs.xedn" at bounding box center [648, 14] width 69 height 14
click at [644, 34] on span "Đăng xuất" at bounding box center [654, 34] width 47 height 12
